Goal: Find contact information: Find contact information

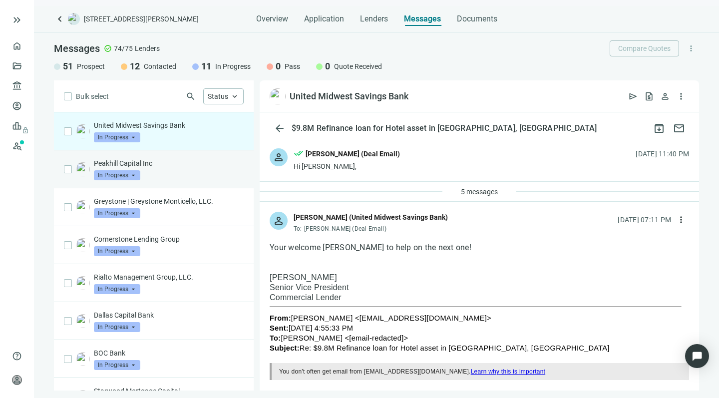
click at [171, 166] on p "Peakhill Capital Inc" at bounding box center [169, 163] width 150 height 10
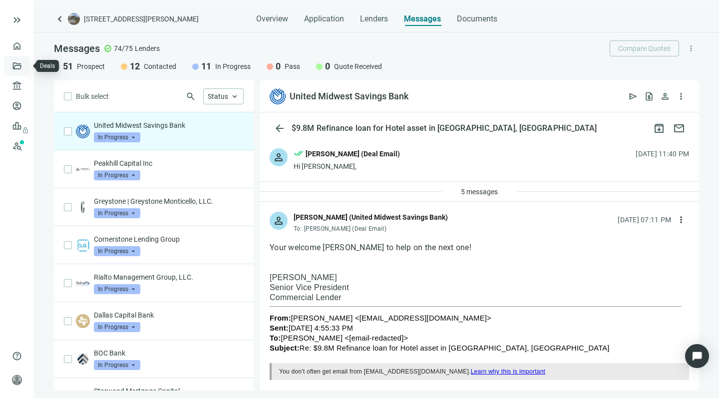
click at [25, 62] on link "Deals" at bounding box center [34, 66] width 18 height 8
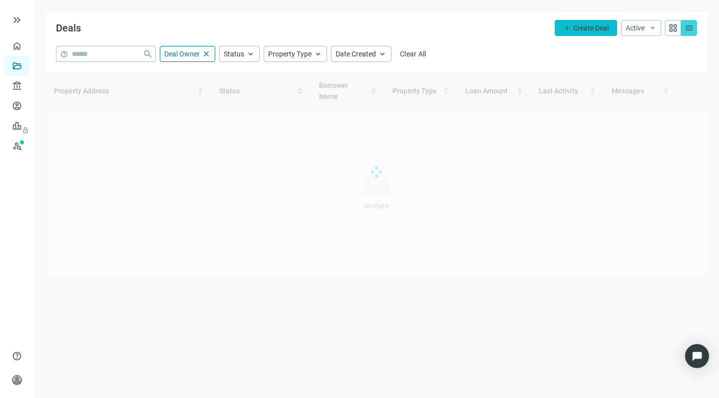
click at [581, 24] on span "Create Deal" at bounding box center [590, 28] width 35 height 8
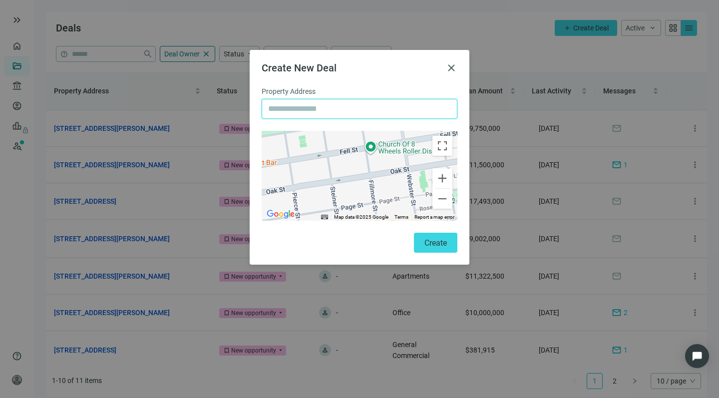
click at [282, 106] on input "text" at bounding box center [359, 108] width 183 height 19
paste input "**********"
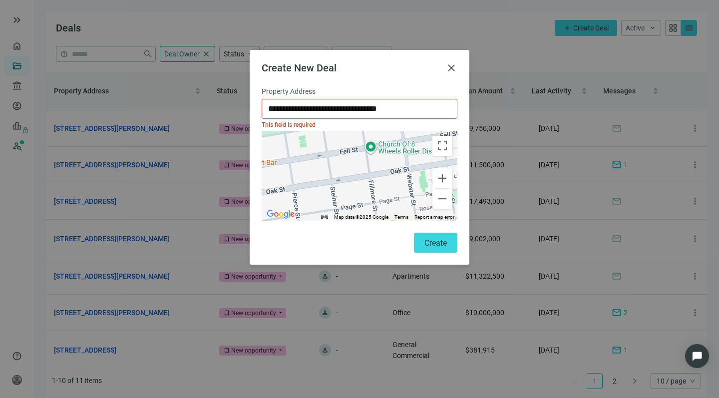
click at [269, 109] on input "**********" at bounding box center [359, 108] width 183 height 19
click at [408, 107] on input "**********" at bounding box center [359, 108] width 183 height 19
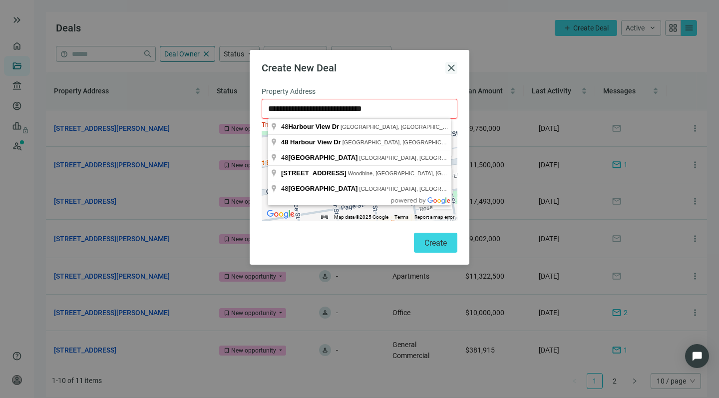
type input "**********"
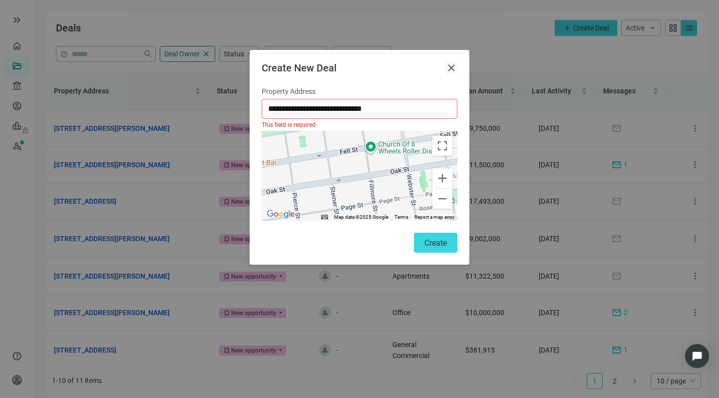
click at [449, 67] on span "close" at bounding box center [451, 68] width 12 height 12
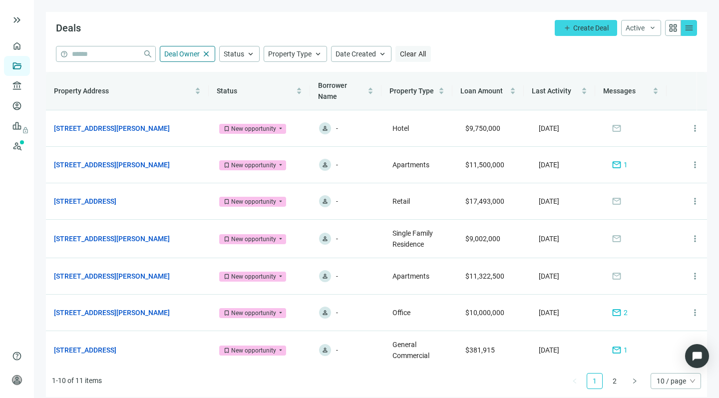
click at [411, 50] on span "Clear All" at bounding box center [413, 54] width 26 height 8
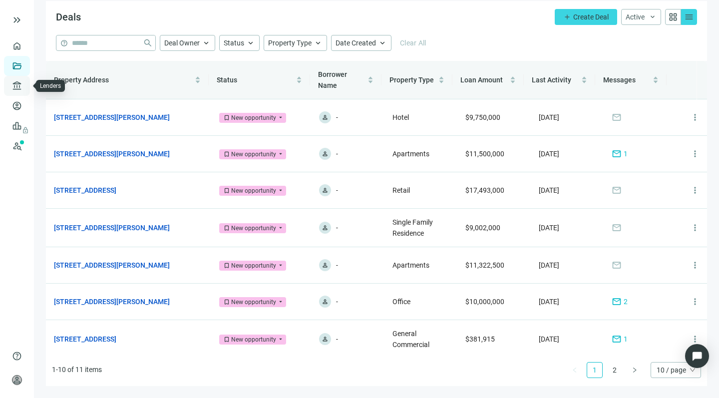
click at [25, 85] on link "Lenders" at bounding box center [38, 86] width 26 height 8
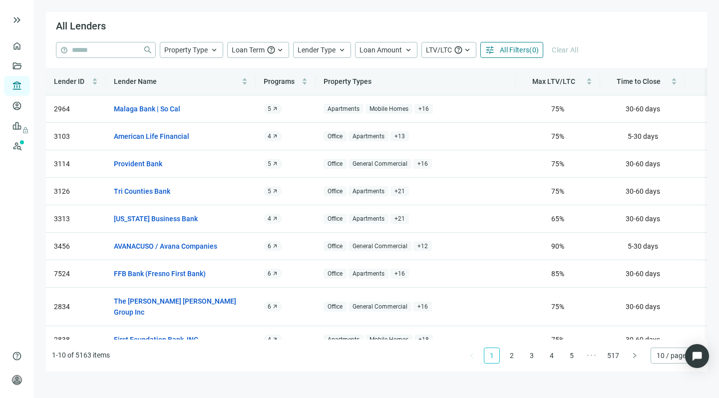
click at [512, 48] on span "All Filters" at bounding box center [514, 50] width 29 height 8
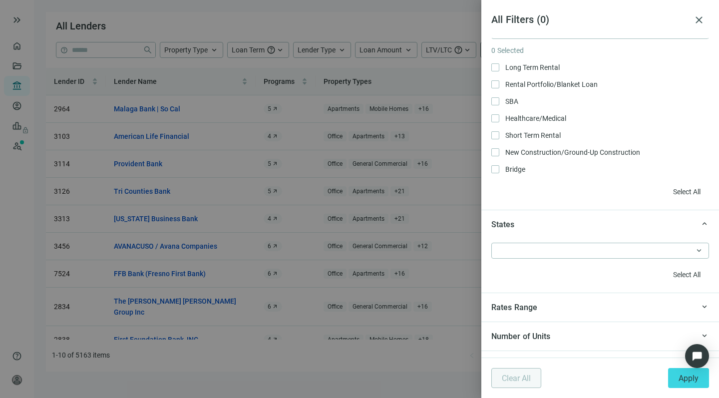
scroll to position [791, 0]
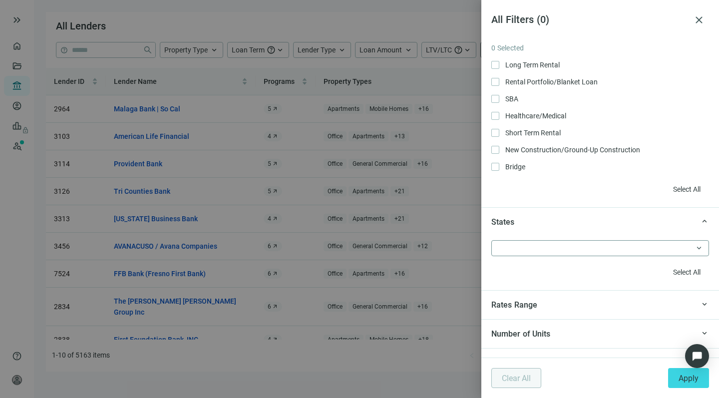
click at [503, 247] on div at bounding box center [594, 248] width 203 height 14
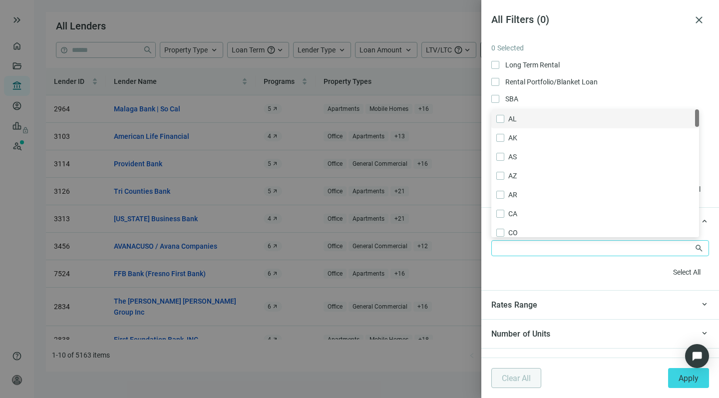
type input "*"
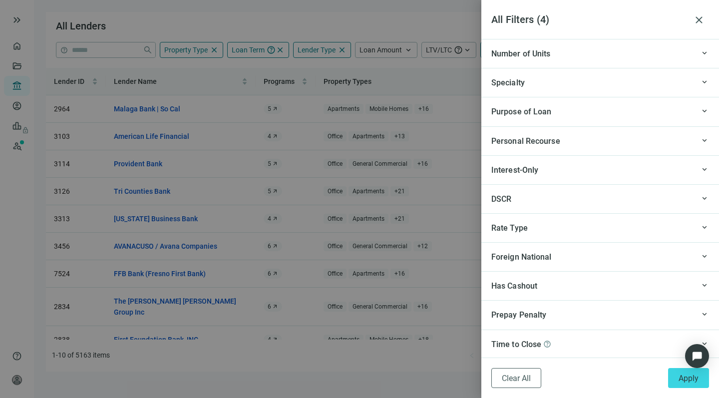
scroll to position [1023, 0]
click at [686, 377] on span "Apply" at bounding box center [688, 377] width 20 height 9
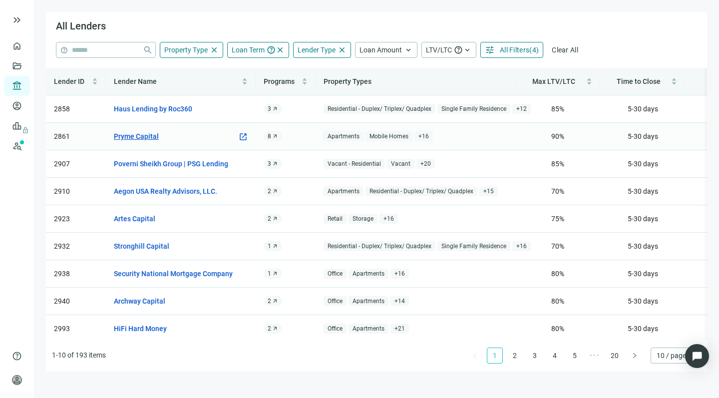
click at [133, 134] on link "Pryme Capital" at bounding box center [136, 136] width 45 height 11
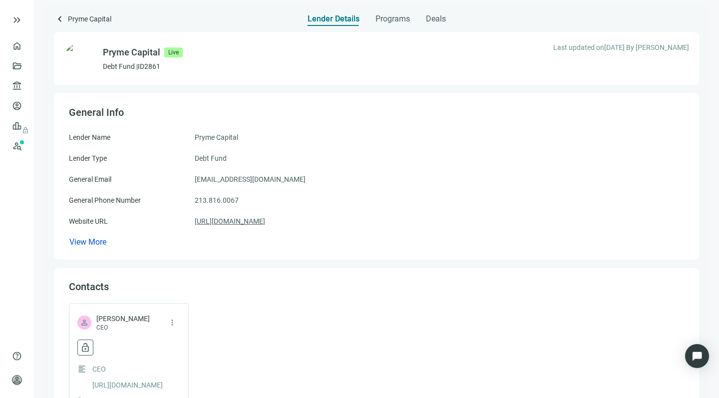
click at [226, 219] on link "[URL][DOMAIN_NAME]" at bounding box center [230, 221] width 70 height 11
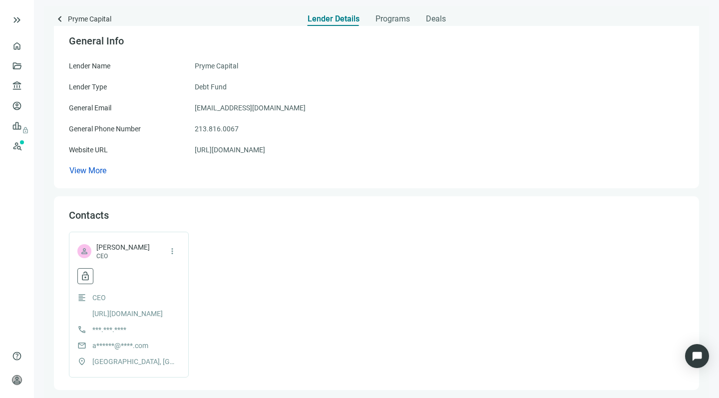
scroll to position [72, 0]
drag, startPoint x: 137, startPoint y: 246, endPoint x: 95, endPoint y: 246, distance: 41.9
click at [95, 246] on div "person [PERSON_NAME] CEO more_vert" at bounding box center [128, 251] width 103 height 18
copy span "[PERSON_NAME]"
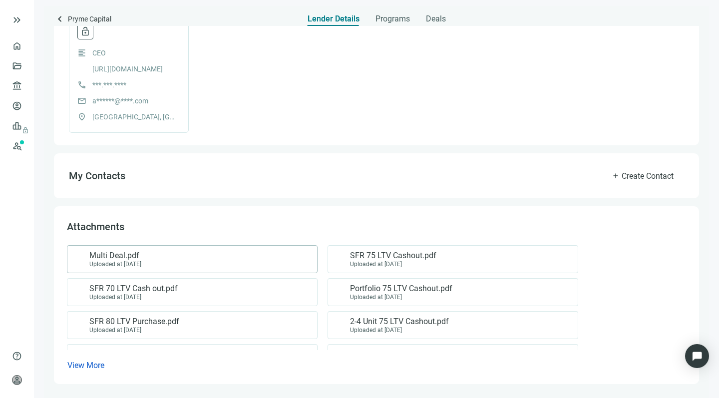
scroll to position [315, 0]
click at [130, 287] on span "SFR 70 LTV Cash out.pdf" at bounding box center [133, 289] width 88 height 10
